Goal: Information Seeking & Learning: Learn about a topic

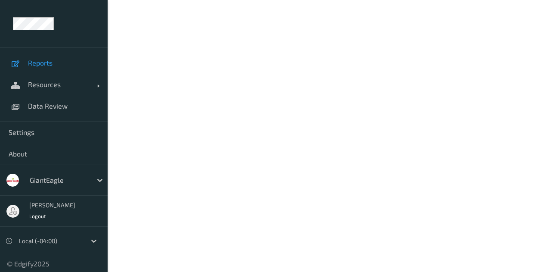
click at [51, 54] on link "Reports" at bounding box center [54, 63] width 108 height 22
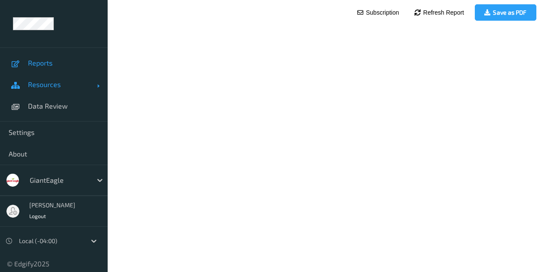
click at [48, 87] on span "Resources" at bounding box center [62, 84] width 69 height 9
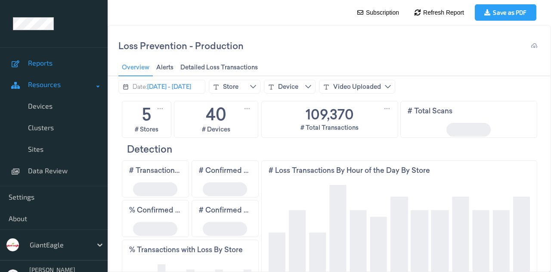
click at [90, 86] on span "Resources" at bounding box center [62, 84] width 69 height 9
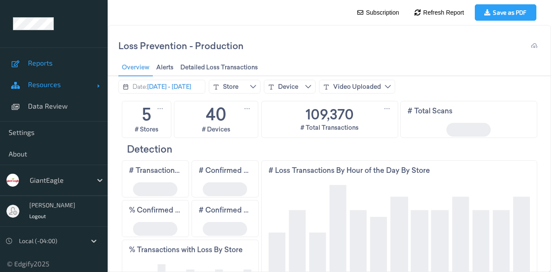
click at [90, 86] on span "Resources" at bounding box center [62, 84] width 69 height 9
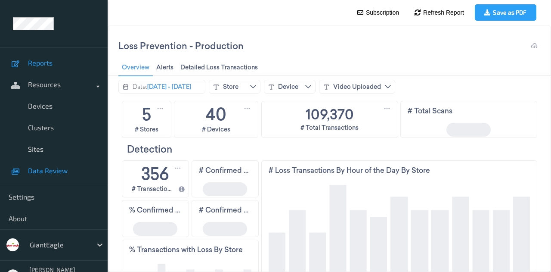
click at [43, 170] on span "Data Review" at bounding box center [63, 170] width 71 height 9
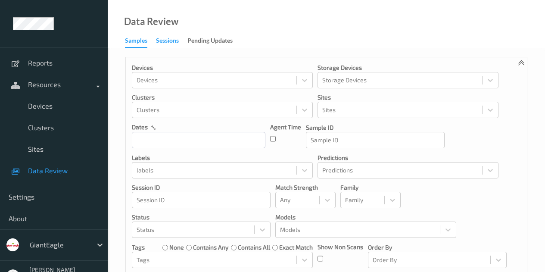
click at [164, 43] on div "Sessions" at bounding box center [167, 41] width 23 height 11
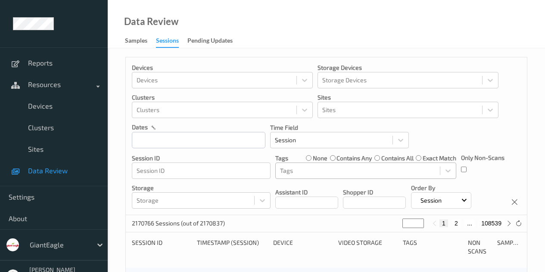
click at [410, 170] on div at bounding box center [357, 170] width 155 height 10
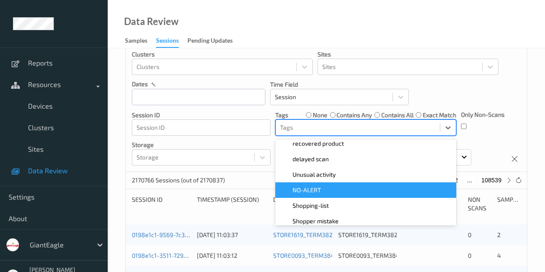
scroll to position [86, 0]
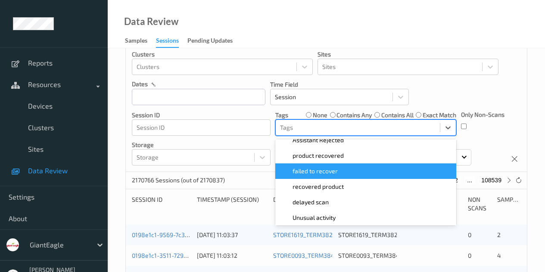
click at [327, 171] on span "failed to recover" at bounding box center [314, 171] width 45 height 9
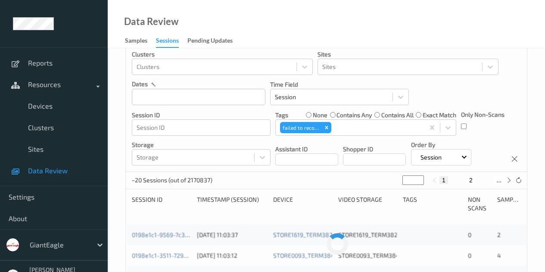
click at [493, 98] on div "Devices Devices Storage Devices Storage Devices Clusters Clusters Sites Sites d…" at bounding box center [326, 93] width 401 height 158
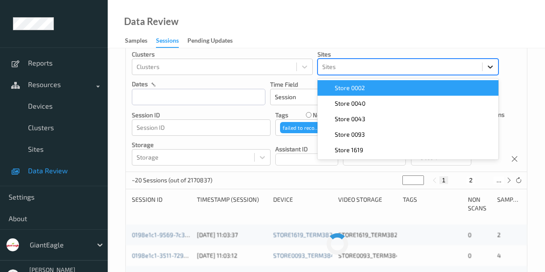
click at [488, 67] on icon at bounding box center [490, 66] width 9 height 9
click at [438, 90] on div "Store 0002" at bounding box center [408, 88] width 171 height 9
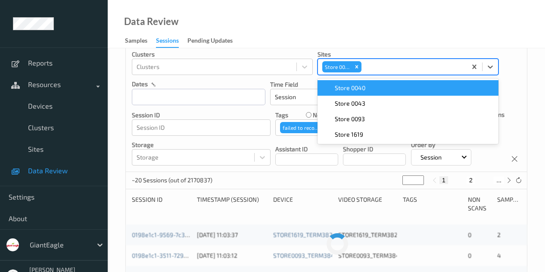
click at [518, 73] on div "Devices Devices Storage Devices Storage Devices Clusters Clusters Sites option …" at bounding box center [326, 93] width 401 height 158
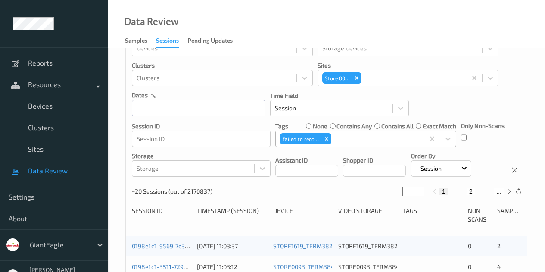
scroll to position [0, 0]
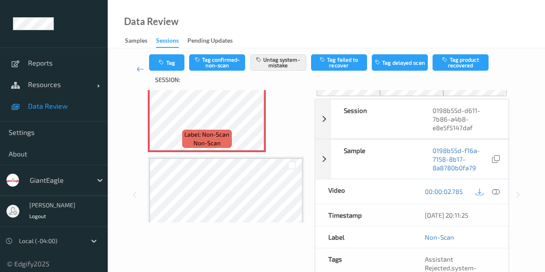
scroll to position [9, 0]
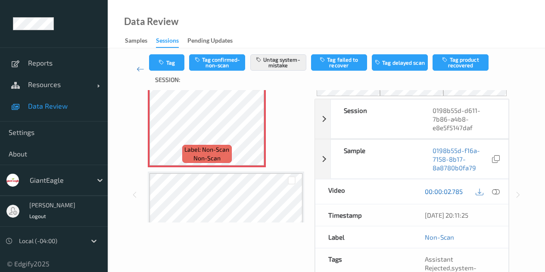
click at [454, 192] on link "00:00:02.785" at bounding box center [444, 191] width 38 height 9
click at [451, 190] on link "00:00:02.785" at bounding box center [444, 191] width 38 height 9
click at [481, 192] on icon at bounding box center [479, 191] width 8 height 8
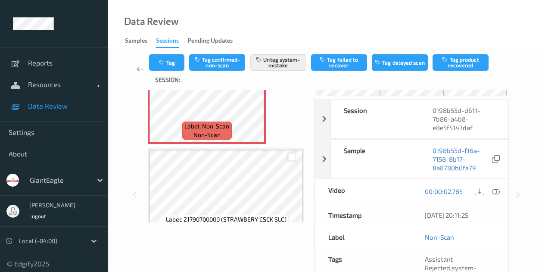
scroll to position [53, 0]
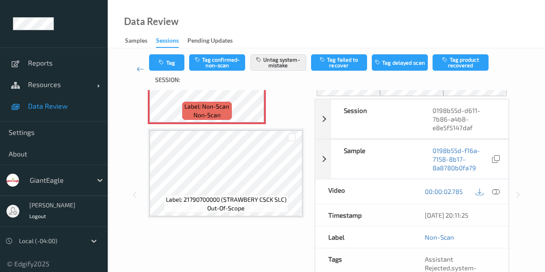
drag, startPoint x: 494, startPoint y: 191, endPoint x: 526, endPoint y: 222, distance: 44.5
click at [494, 191] on icon at bounding box center [496, 191] width 8 height 8
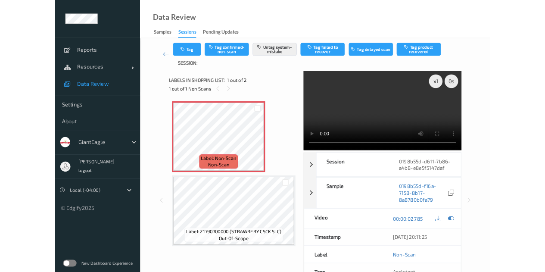
scroll to position [0, 0]
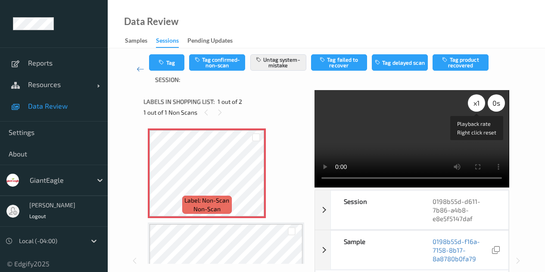
click at [477, 102] on div "x 1" at bounding box center [476, 102] width 17 height 17
click at [479, 107] on div "x 2" at bounding box center [476, 102] width 17 height 17
click at [479, 107] on div "x 4" at bounding box center [476, 102] width 17 height 17
click at [479, 107] on div "x 8" at bounding box center [476, 102] width 17 height 17
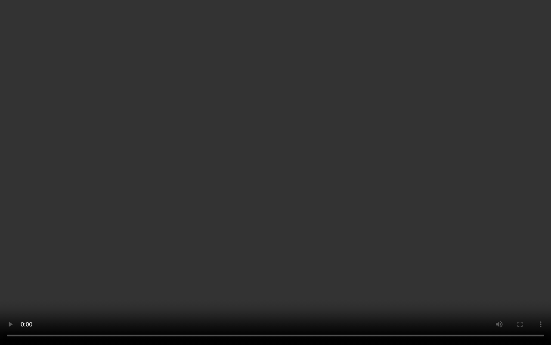
drag, startPoint x: 439, startPoint y: 296, endPoint x: 441, endPoint y: 272, distance: 23.7
click at [439, 271] on video at bounding box center [275, 172] width 551 height 345
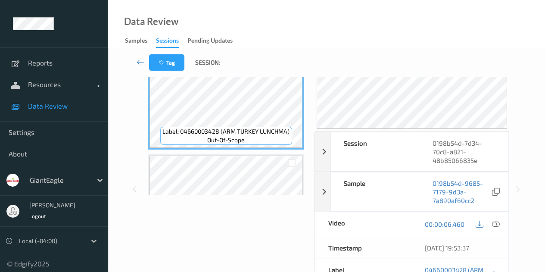
scroll to position [86, 0]
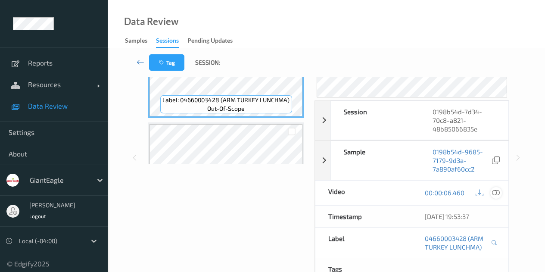
click at [496, 193] on icon at bounding box center [496, 193] width 8 height 8
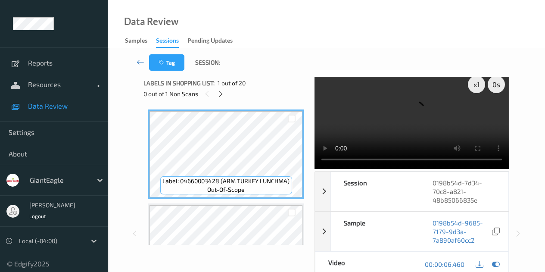
scroll to position [0, 0]
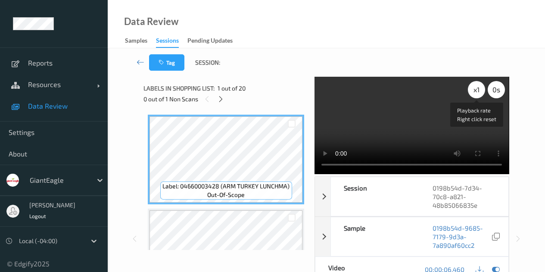
click at [477, 89] on div "x 1" at bounding box center [476, 89] width 17 height 17
click at [477, 89] on div "x 2" at bounding box center [476, 89] width 17 height 17
click at [477, 89] on div "x 4" at bounding box center [476, 89] width 17 height 17
click at [477, 89] on div "x 8" at bounding box center [476, 89] width 17 height 17
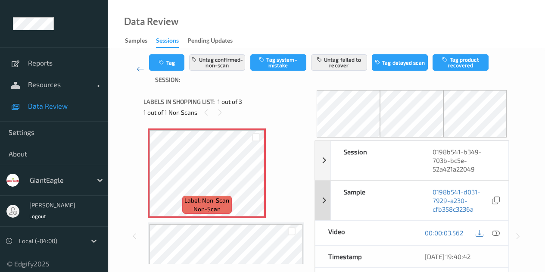
click at [497, 232] on icon at bounding box center [496, 233] width 8 height 8
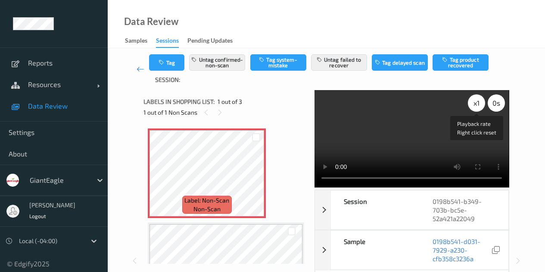
click at [478, 103] on div "x 1" at bounding box center [476, 102] width 17 height 17
click at [478, 103] on div "x 2" at bounding box center [476, 102] width 17 height 17
click at [478, 103] on div "x 4" at bounding box center [476, 102] width 17 height 17
click at [478, 103] on div "x 8" at bounding box center [476, 102] width 17 height 17
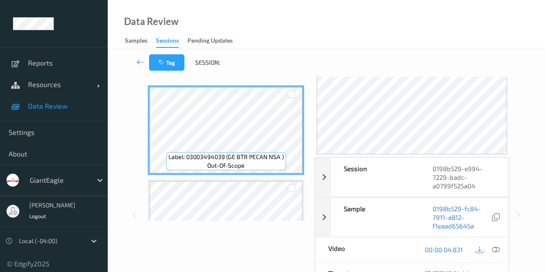
scroll to position [86, 0]
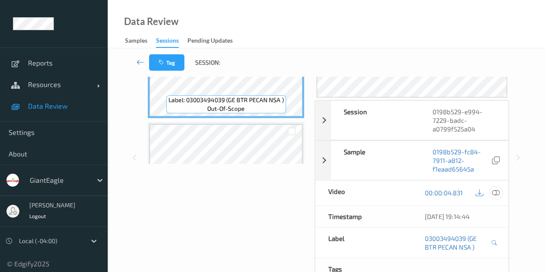
click at [496, 188] on div at bounding box center [496, 193] width 12 height 12
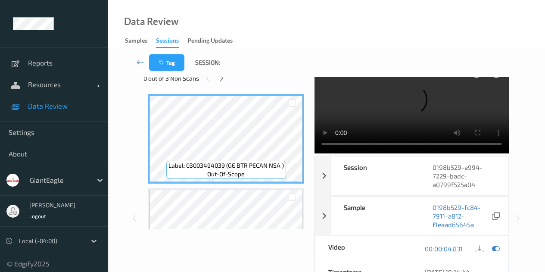
scroll to position [0, 0]
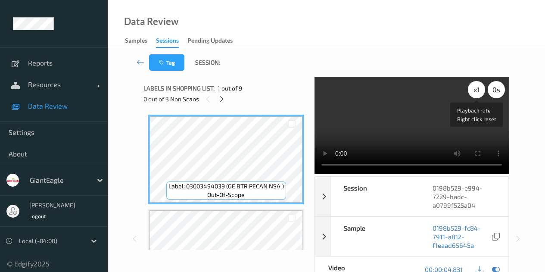
click at [474, 90] on div "x 1" at bounding box center [476, 89] width 17 height 17
click at [474, 90] on div "x 4" at bounding box center [476, 89] width 17 height 17
click at [474, 90] on div "x 8" at bounding box center [476, 89] width 17 height 17
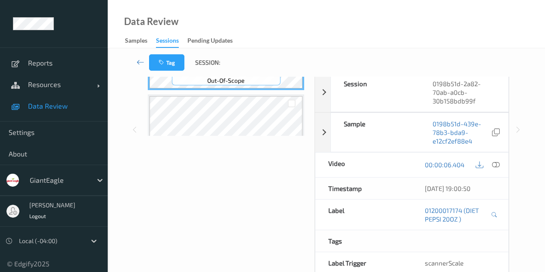
scroll to position [129, 0]
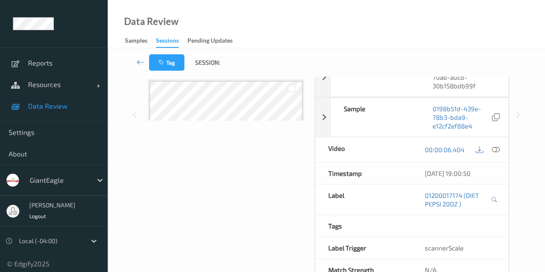
click at [496, 149] on icon at bounding box center [496, 150] width 8 height 8
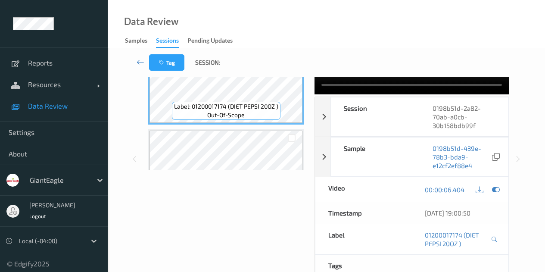
scroll to position [0, 0]
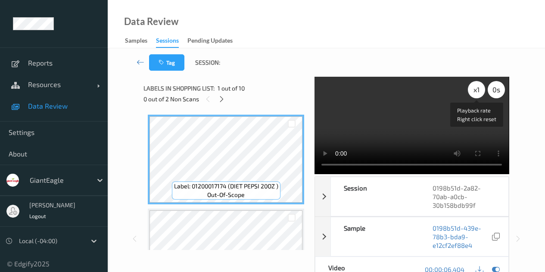
click at [474, 93] on div "x 1" at bounding box center [476, 89] width 17 height 17
click at [474, 93] on div "x 4" at bounding box center [476, 89] width 17 height 17
click at [474, 93] on div "x 8" at bounding box center [476, 89] width 17 height 17
click at [401, 30] on div "Data Review Samples Sessions Pending Updates" at bounding box center [326, 24] width 437 height 48
